Goal: Use online tool/utility: Use online tool/utility

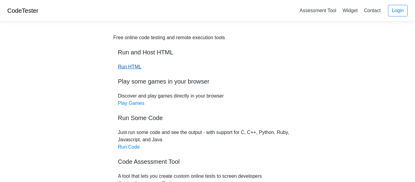
click at [133, 67] on link "Run HTML" at bounding box center [129, 66] width 23 height 5
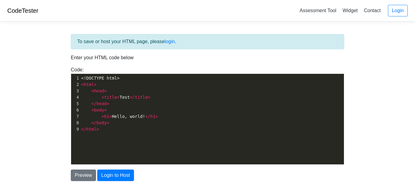
scroll to position [2, 0]
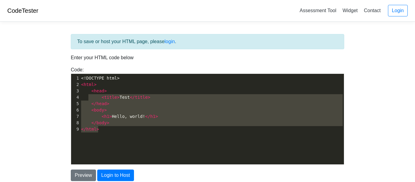
type textarea "<!DOCTYPE html> <html> <head> <title>Test</title> </head> <body> <h1>Hello, wor…"
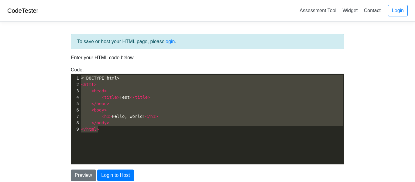
drag, startPoint x: 113, startPoint y: 127, endPoint x: 73, endPoint y: 77, distance: 64.2
click at [80, 77] on div "1 <!DOCTYPE html> 2 < html > 3 < head > 4 < title > Test </ title > 5 </ head >…" at bounding box center [212, 103] width 264 height 57
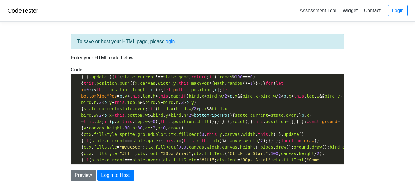
scroll to position [51, 0]
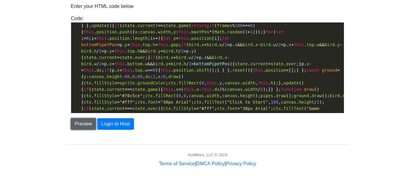
click at [90, 122] on button "Preview" at bounding box center [83, 124] width 25 height 12
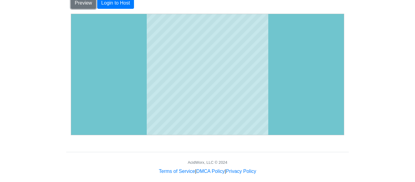
scroll to position [180, 0]
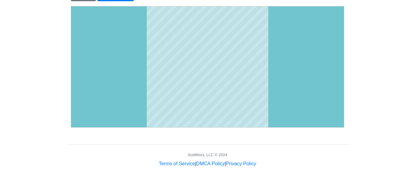
click at [306, 90] on body at bounding box center [207, 97] width 273 height 182
click at [312, 92] on body at bounding box center [207, 97] width 273 height 182
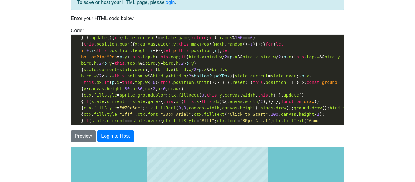
scroll to position [36, 0]
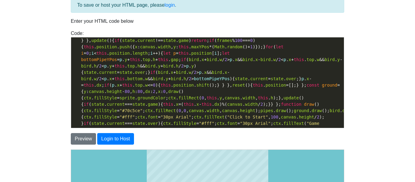
click at [122, 112] on span "<!DOCTYPE html> < html lang = "en" > < head > < meta charset = "UTF-8" > < meta…" at bounding box center [301, 18] width 441 height 254
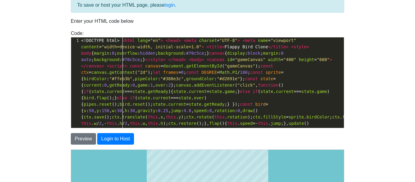
click at [122, 115] on span "translate" at bounding box center [133, 117] width 23 height 5
type textarea "<!DOCTYPE html> <html lang="en"> <head> <meta charset="UTF-8"> <meta name="view…"
click at [122, 115] on span "translate" at bounding box center [133, 117] width 23 height 5
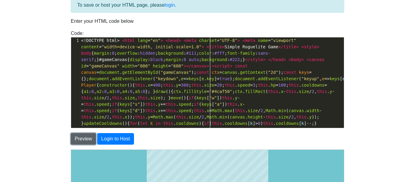
click at [93, 136] on button "Preview" at bounding box center [83, 139] width 25 height 12
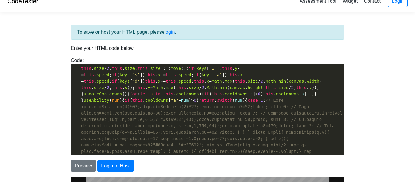
scroll to position [0, 0]
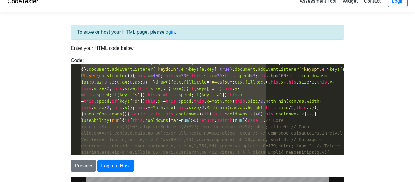
type textarea "<!DOCTYPE html> <html lang="en"> <head> <meta charset="UTF-8"> <meta name="view…"
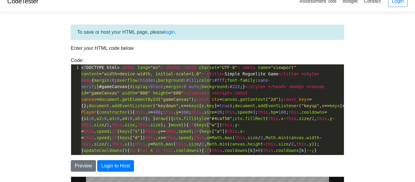
drag, startPoint x: 80, startPoint y: 67, endPoint x: 331, endPoint y: 148, distance: 264.1
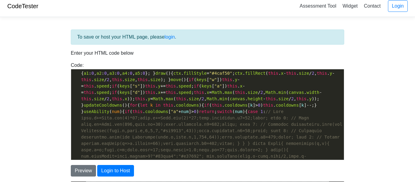
click at [223, 105] on span "<!DOCTYPE html> < html lang = "en" > < head > < meta charset = "UTF-8" > < meta…" at bounding box center [237, 175] width 313 height 311
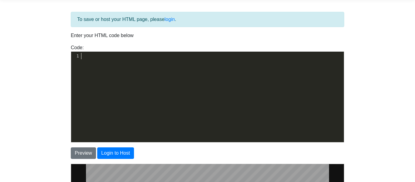
type textarea "<!DOCTYPE html> <html lang="en"> <head> <meta charset="UTF-8"> <meta name="view…"
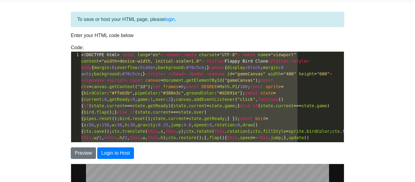
type textarea "<!DOCTYPE html> <html> <head> <title>Test</title> </head> <body> <h1>Hello, wor…"
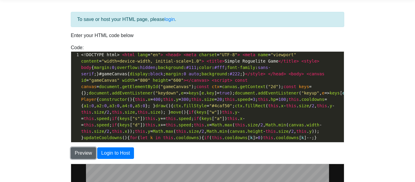
click at [87, 157] on button "Preview" at bounding box center [83, 153] width 25 height 12
type textarea "p"
drag, startPoint x: 219, startPoint y: 105, endPoint x: 222, endPoint y: 136, distance: 30.8
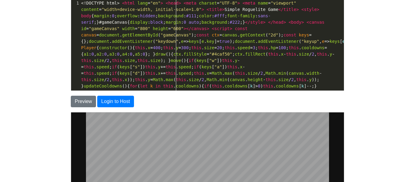
click at [330, 40] on span "keys" at bounding box center [335, 41] width 10 height 5
type textarea "<!DOCTYPE html> <html lang="en"> <head> <meta charset="UTF-8"> <meta name="view…"
click at [330, 40] on span "keys" at bounding box center [335, 41] width 10 height 5
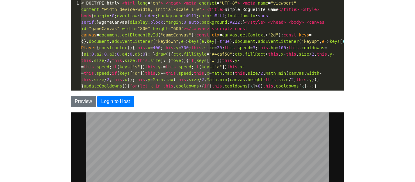
click at [330, 40] on span "keys" at bounding box center [335, 41] width 10 height 5
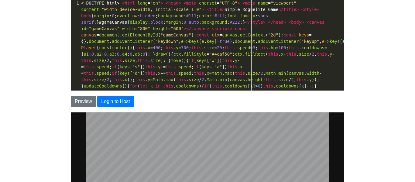
type textarea "<!DOCTYPE html> <html lang="en"> <head> <meta charset="UTF-8"> <meta name="view…"
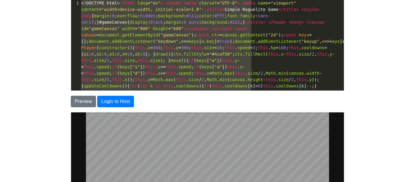
drag, startPoint x: 251, startPoint y: 87, endPoint x: 1, endPoint y: -23, distance: 273.3
click at [1, 0] on html "CodeTester Assessment Tool Widget Contact Login To save or host your HTML page,…" at bounding box center [207, 107] width 415 height 362
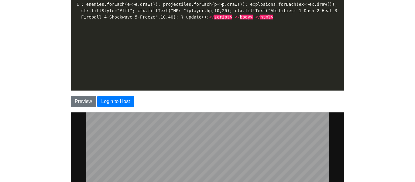
scroll to position [0, 0]
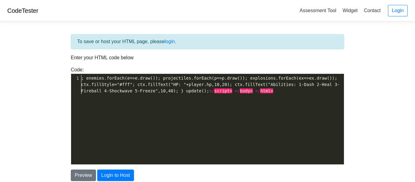
click at [89, 81] on pre "; enemies.forEach(e=>e.draw()); projectiles.forEach(p=>p.draw()); explosions.fo…" at bounding box center [212, 84] width 264 height 19
type textarea "; enemies.forEach(e=>e.draw()); projectiles.forEach(p=>p.draw()); explosions.fo…"
click at [89, 81] on pre "; enemies.forEach(e=>e.draw()); projectiles.forEach(p=>p.draw()); explosions.fo…" at bounding box center [212, 84] width 264 height 19
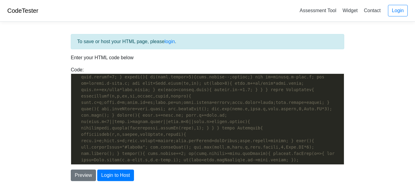
scroll to position [177, 0]
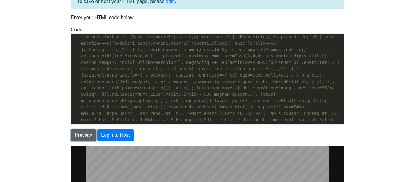
click at [91, 134] on button "Preview" at bounding box center [83, 135] width 25 height 12
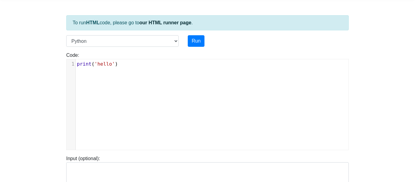
scroll to position [24, 0]
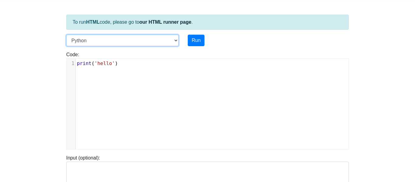
click at [125, 40] on select "C C++ Go Java Javascript Python Ruby" at bounding box center [122, 41] width 112 height 12
click at [66, 35] on select "C C++ Go Java Javascript Python Ruby" at bounding box center [122, 41] width 112 height 12
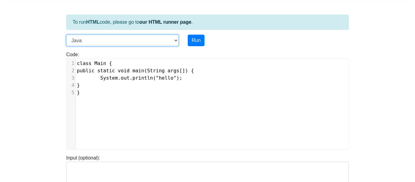
click at [84, 39] on select "C C++ Go Java Javascript Python Ruby" at bounding box center [122, 41] width 112 height 12
select select "javascript"
click at [66, 35] on select "C C++ Go Java Javascript Python Ruby" at bounding box center [122, 41] width 112 height 12
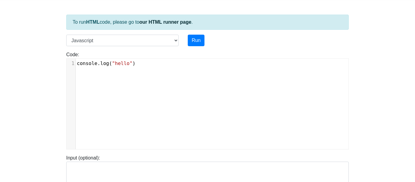
scroll to position [2, 0]
type textarea "console.log("hello")"
drag, startPoint x: 152, startPoint y: 65, endPoint x: 54, endPoint y: 64, distance: 98.1
click at [54, 64] on body "CodeTester Assessment Tool Widget Contact Login To run HTML code, please go to …" at bounding box center [207, 138] width 415 height 324
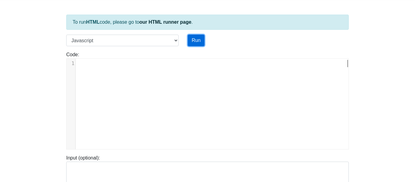
click at [193, 41] on button "Run" at bounding box center [196, 41] width 17 height 12
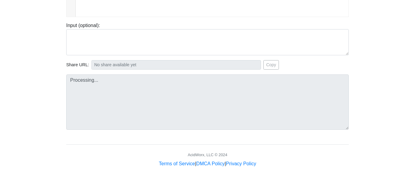
type input "https://codetester.io/runner?s=gVXBBnBQXQ"
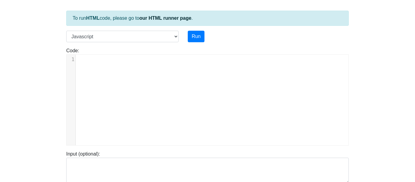
scroll to position [23, 0]
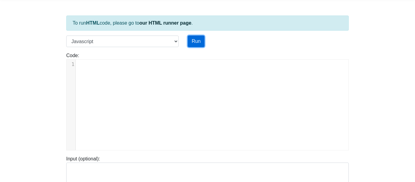
click at [200, 37] on button "Run" at bounding box center [196, 42] width 17 height 12
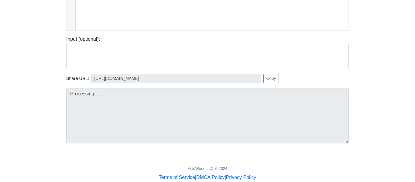
scroll to position [0, 0]
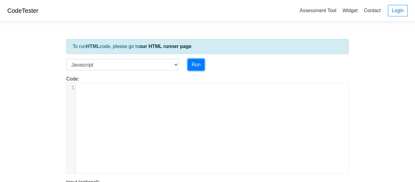
type input "https://codetester.io/runner?s=AxzbEbEPXJ"
type textarea "// Simple Roguelike Game (JavaScript Only - Console Based) // Run this in Node.…"
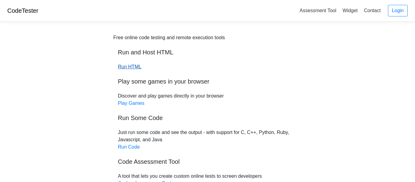
click at [130, 67] on link "Run HTML" at bounding box center [129, 66] width 23 height 5
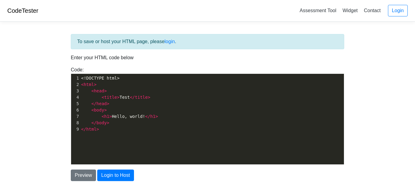
scroll to position [2, 0]
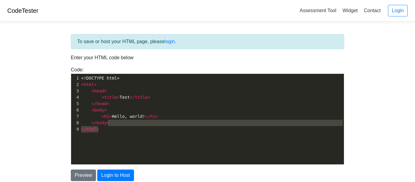
type textarea "<!DOCTYPE html> <html> <head> <title>Test</title> </head> <body> <h1>Hello, wor…"
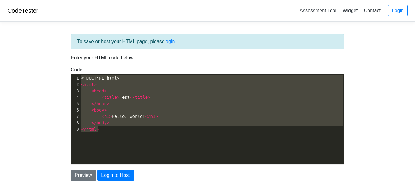
drag, startPoint x: 130, startPoint y: 132, endPoint x: 67, endPoint y: 74, distance: 85.6
click at [67, 74] on div "Code: <!DOCTYPE html> <html> <head> <title>Test</title> </head> <body> <h1>Hell…" at bounding box center [207, 115] width 283 height 98
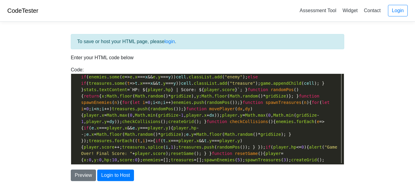
scroll to position [51, 0]
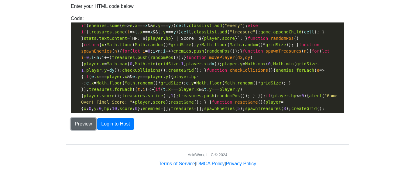
click at [86, 119] on button "Preview" at bounding box center [83, 124] width 25 height 12
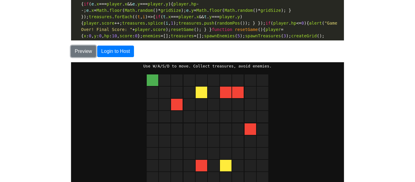
scroll to position [21, 0]
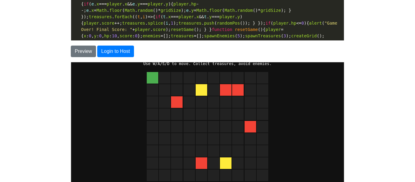
click at [201, 88] on div at bounding box center [201, 90] width 12 height 12
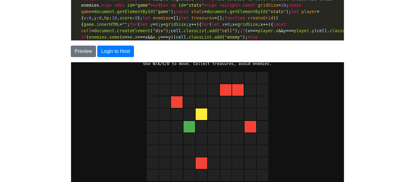
scroll to position [74, 0]
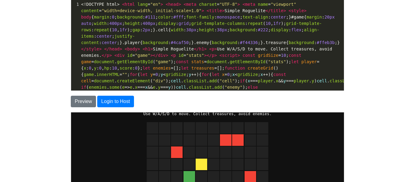
click at [191, 31] on span "<!DOCTYPE html> < html lang = "en" > < head > < meta charset = "UTF-8" > < meta…" at bounding box center [245, 97] width 328 height 190
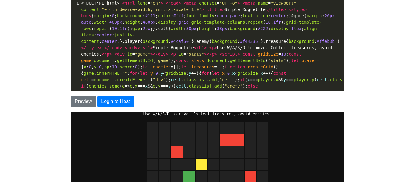
click at [191, 31] on span "38px" at bounding box center [191, 28] width 10 height 5
type textarea "<!DOCTYPE html> <html lang="en"> <head> <meta charset="UTF-8"> <meta name="view…"
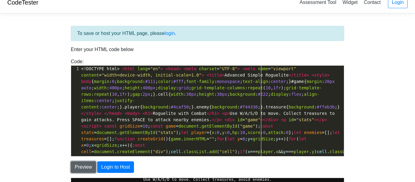
click at [86, 162] on button "Preview" at bounding box center [83, 167] width 25 height 12
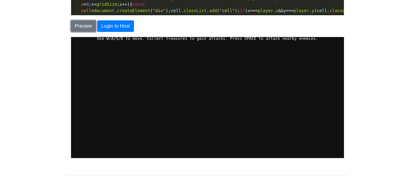
scroll to position [153, 0]
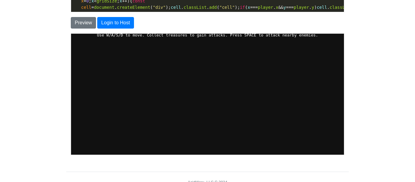
click at [269, 72] on body "Roguelite with Combat Use W/A/S/D to move. Collect treasures to gain attacks. P…" at bounding box center [207, 91] width 273 height 146
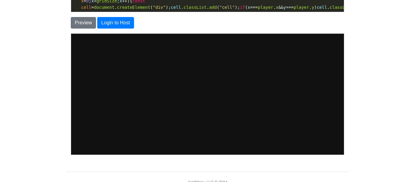
scroll to position [0, 0]
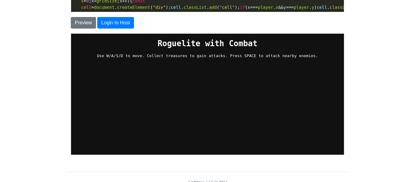
click at [212, 54] on p "Use W/A/S/D to move. Collect treasures to gain attacks. Press SPACE to attack n…" at bounding box center [207, 55] width 273 height 5
